Goal: Task Accomplishment & Management: Manage account settings

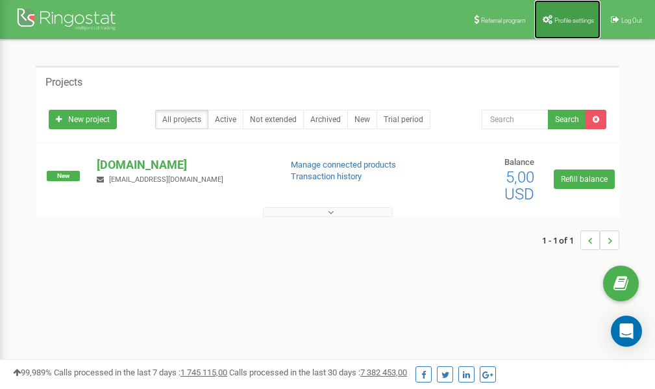
click at [562, 27] on link "Profile settings" at bounding box center [567, 19] width 66 height 39
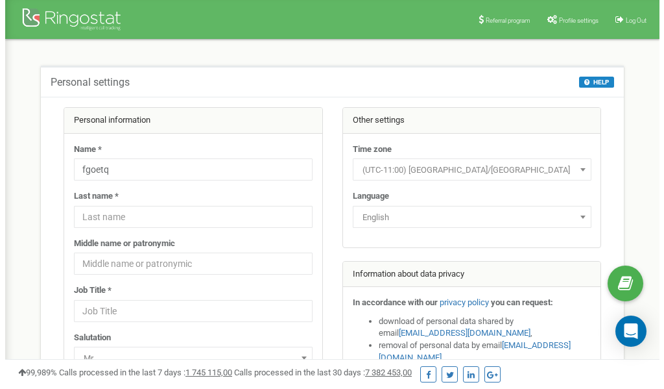
scroll to position [65, 0]
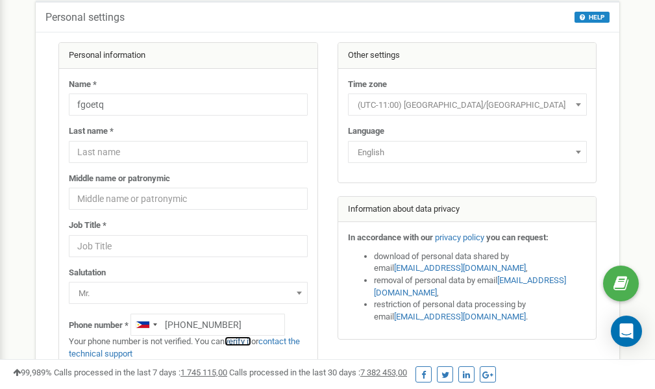
click at [243, 341] on link "verify it" at bounding box center [237, 341] width 27 height 10
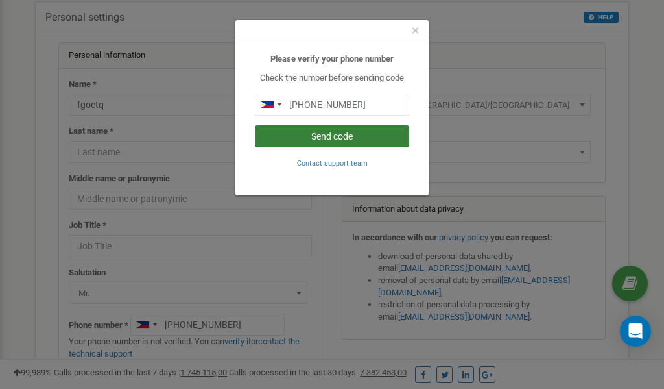
click at [327, 139] on button "Send code" at bounding box center [332, 136] width 154 height 22
